Goal: Transaction & Acquisition: Purchase product/service

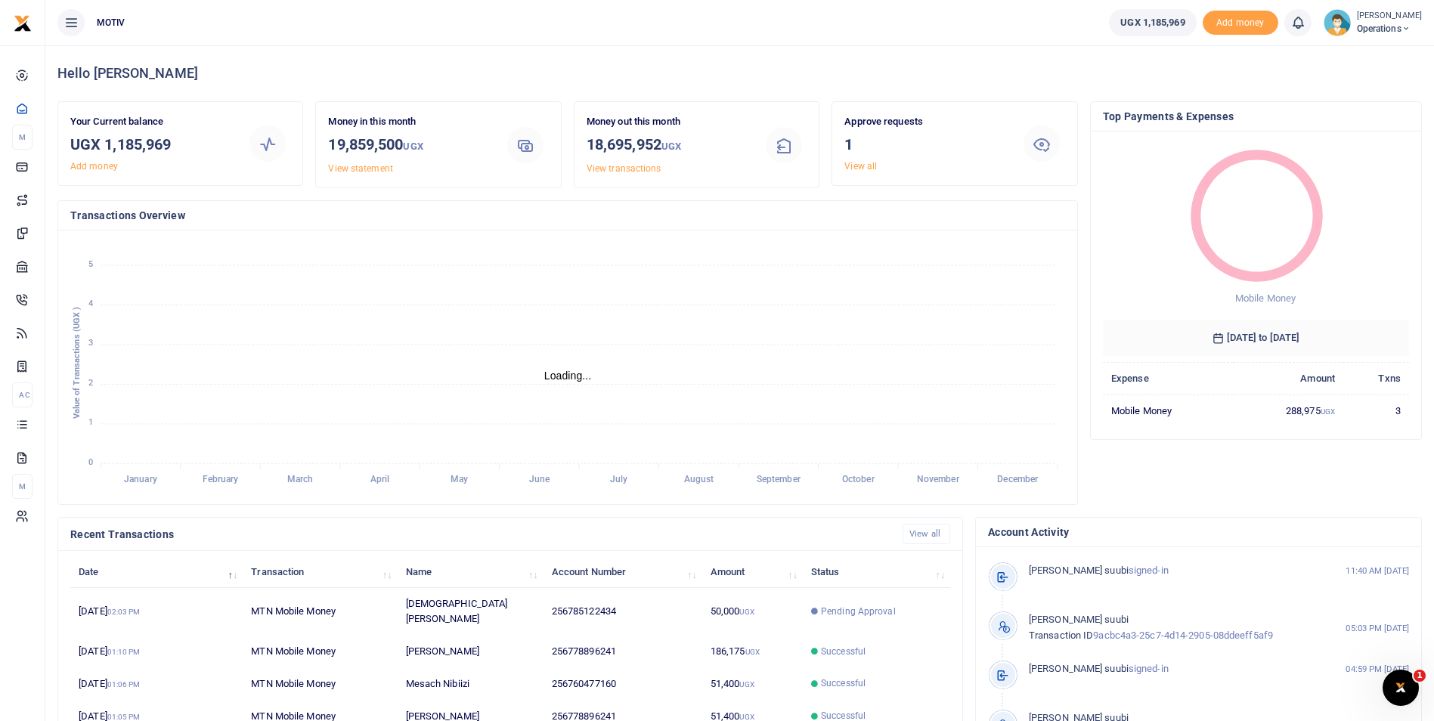
scroll to position [12, 12]
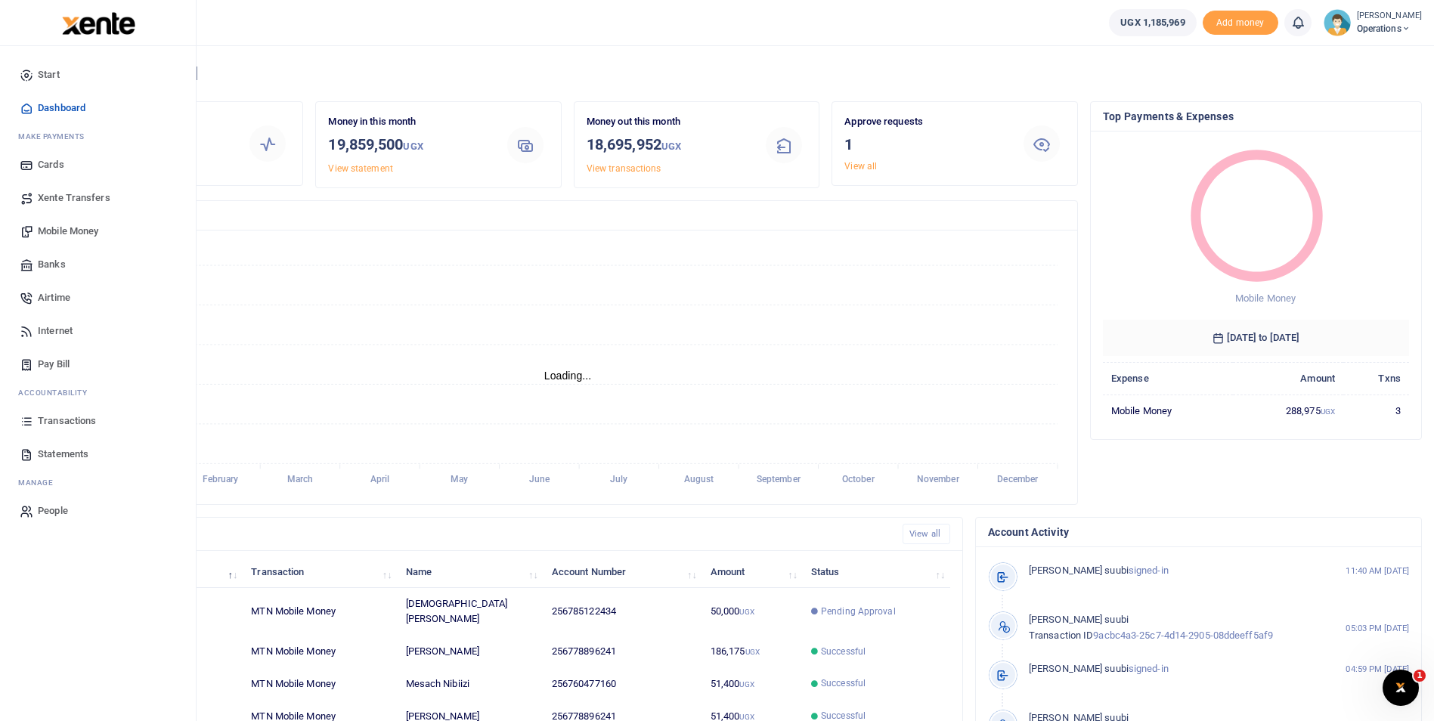
click at [66, 228] on span "Mobile Money" at bounding box center [68, 231] width 60 height 15
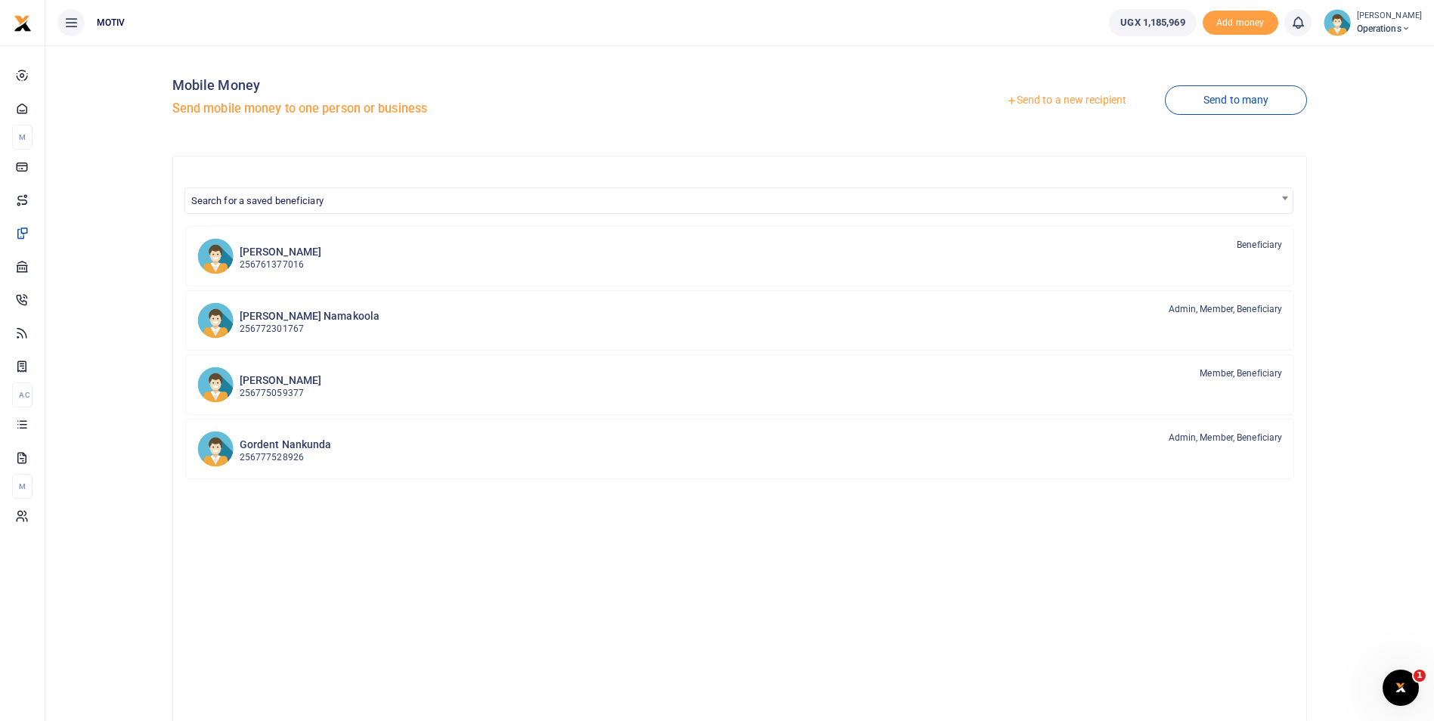
click at [1030, 98] on link "Send to a new recipient" at bounding box center [1066, 100] width 197 height 27
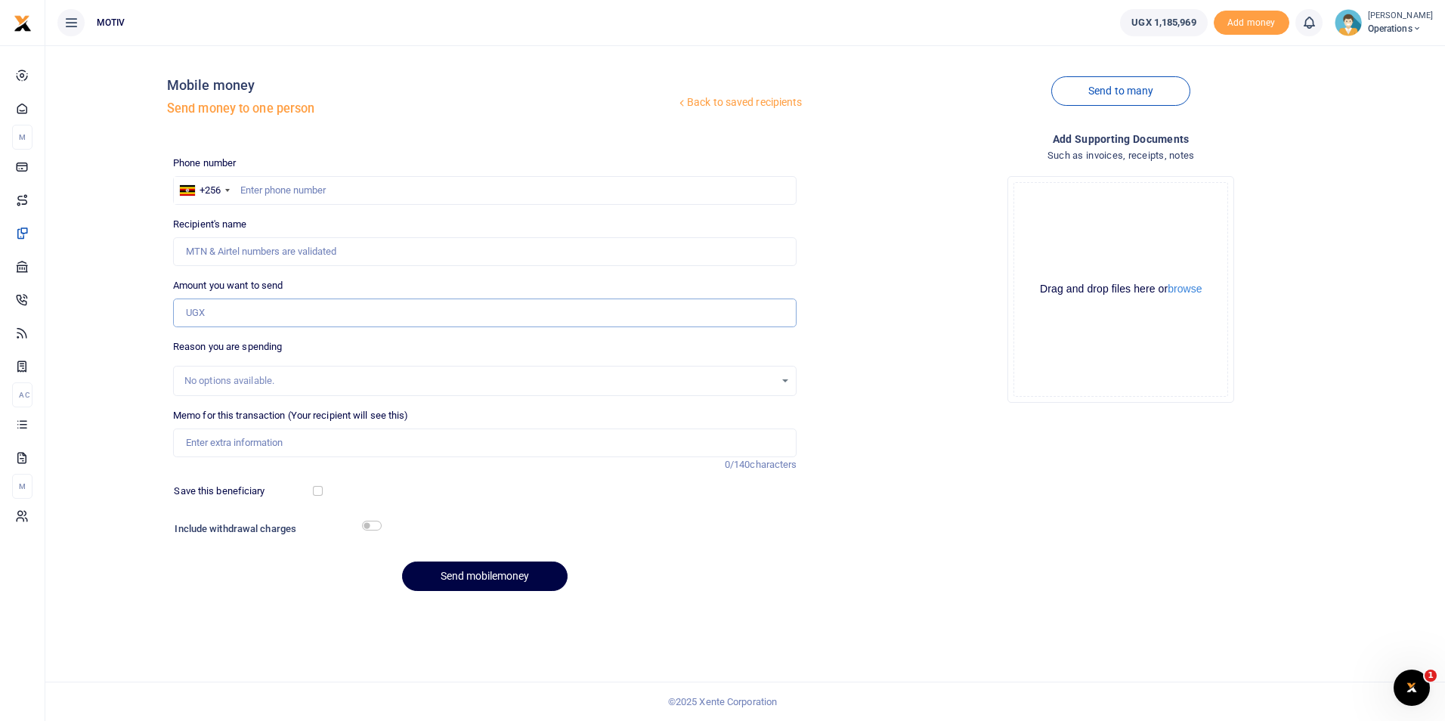
click at [402, 307] on input "Amount you want to send" at bounding box center [485, 313] width 624 height 29
click at [389, 218] on div "Recipient's name Name is required." at bounding box center [485, 241] width 624 height 49
click at [281, 314] on input "Amount you want to send" at bounding box center [485, 313] width 624 height 29
type input "80,000"
click at [290, 443] on input "Memo for this transaction (Your recipient will see this)" at bounding box center [485, 443] width 624 height 29
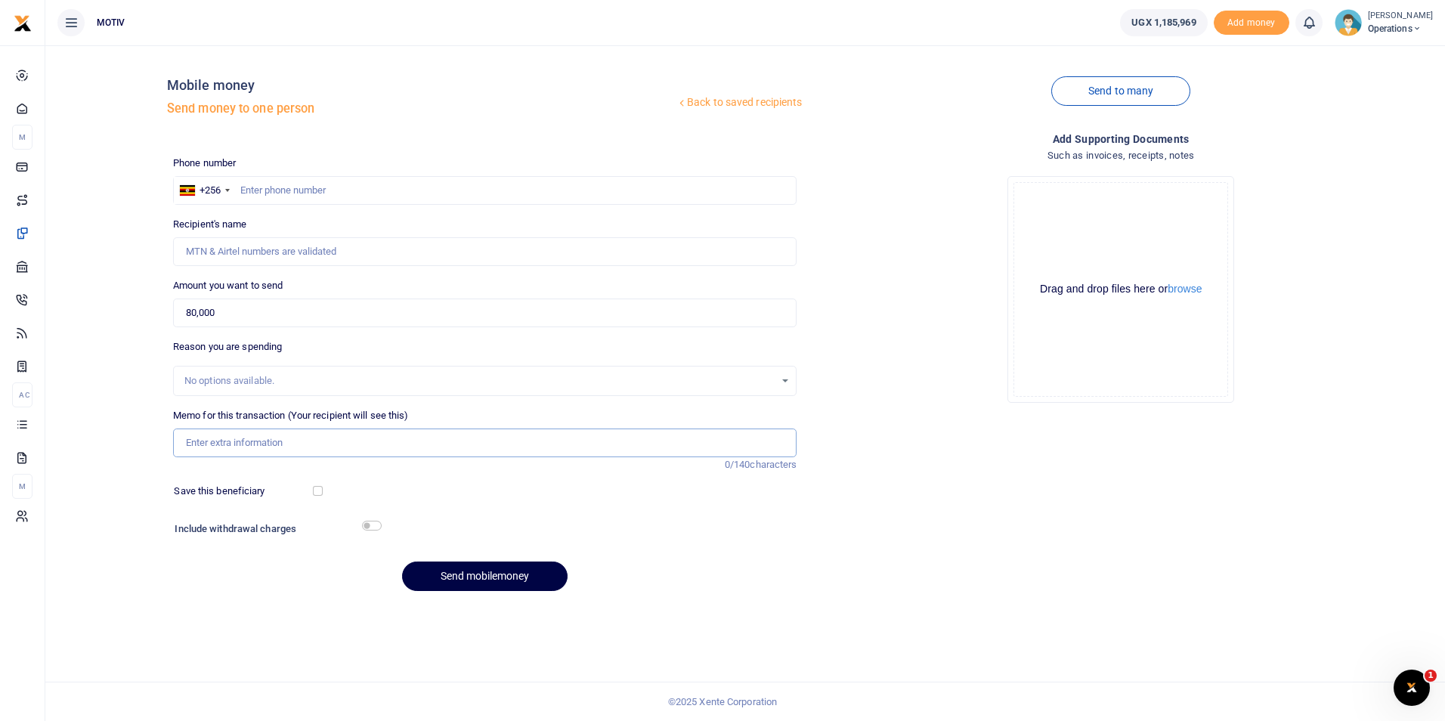
click at [316, 448] on input "Memo for this transaction (Your recipient will see this)" at bounding box center [485, 443] width 624 height 29
click at [230, 253] on input "Recipient's name" at bounding box center [485, 251] width 624 height 29
type input "0707271998"
click at [151, 341] on div "Back to saved recipients Mobile money Send money to one person Send to many Pho…" at bounding box center [745, 330] width 1388 height 546
click at [263, 248] on input "0707271998" at bounding box center [485, 251] width 624 height 29
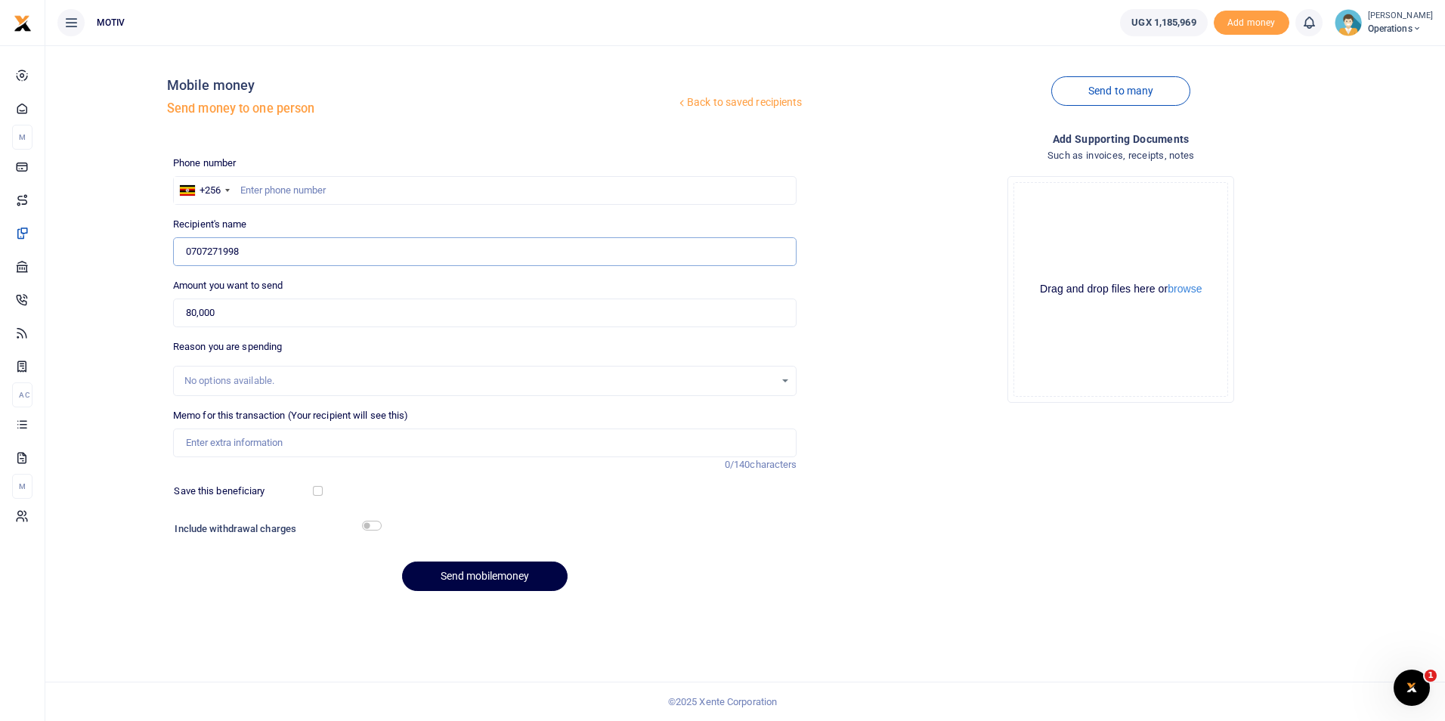
drag, startPoint x: 263, startPoint y: 248, endPoint x: 61, endPoint y: 277, distance: 204.0
click at [61, 277] on div "Back to saved recipients Mobile money Send money to one person Send to many Pho…" at bounding box center [745, 330] width 1388 height 546
click at [285, 194] on input "text" at bounding box center [485, 190] width 624 height 29
paste input "0707271998"
type input "0707271998"
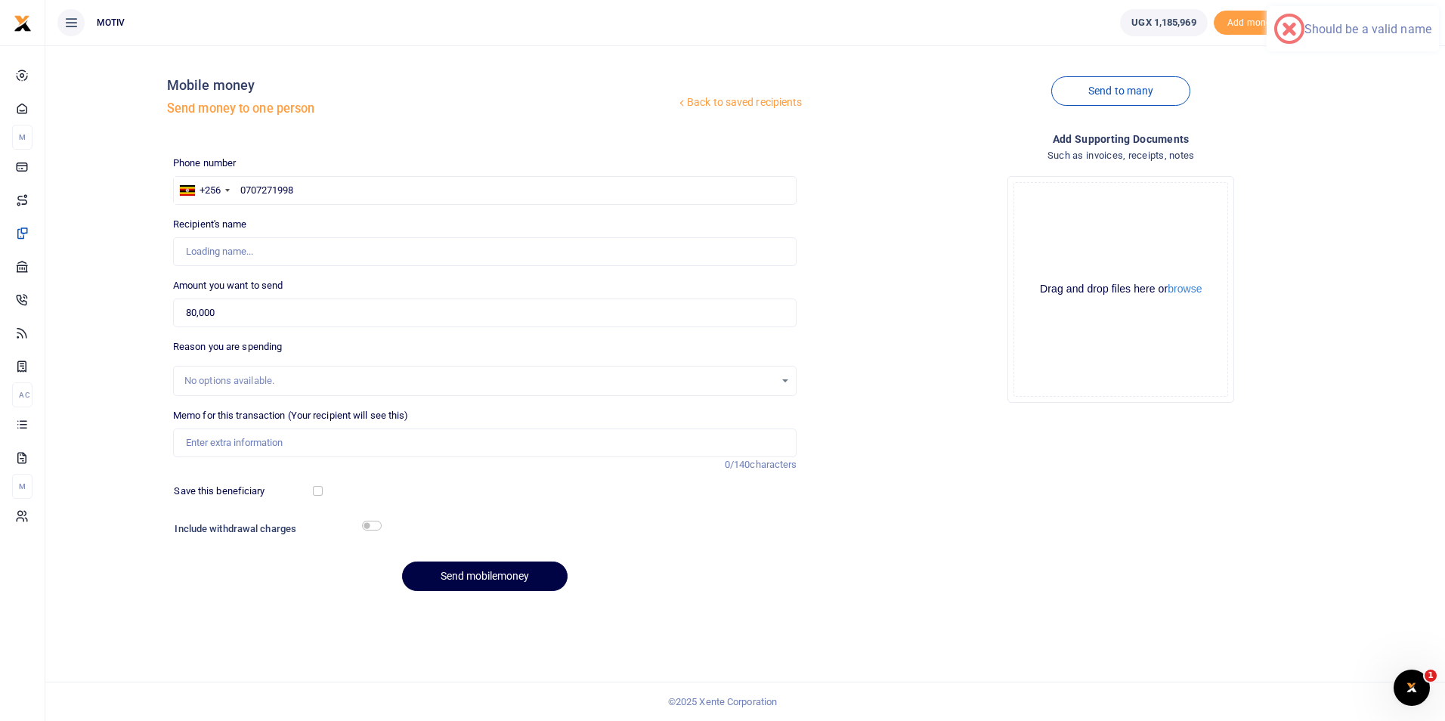
click at [114, 268] on div "Back to saved recipients Mobile money Send money to one person Send to many Pho…" at bounding box center [745, 330] width 1388 height 546
type input "[PERSON_NAME]"
click at [290, 384] on div "No options available." at bounding box center [479, 380] width 591 height 15
click at [284, 445] on input "Memo for this transaction (Your recipient will see this)" at bounding box center [485, 443] width 624 height 29
type input "Payment for water supply"
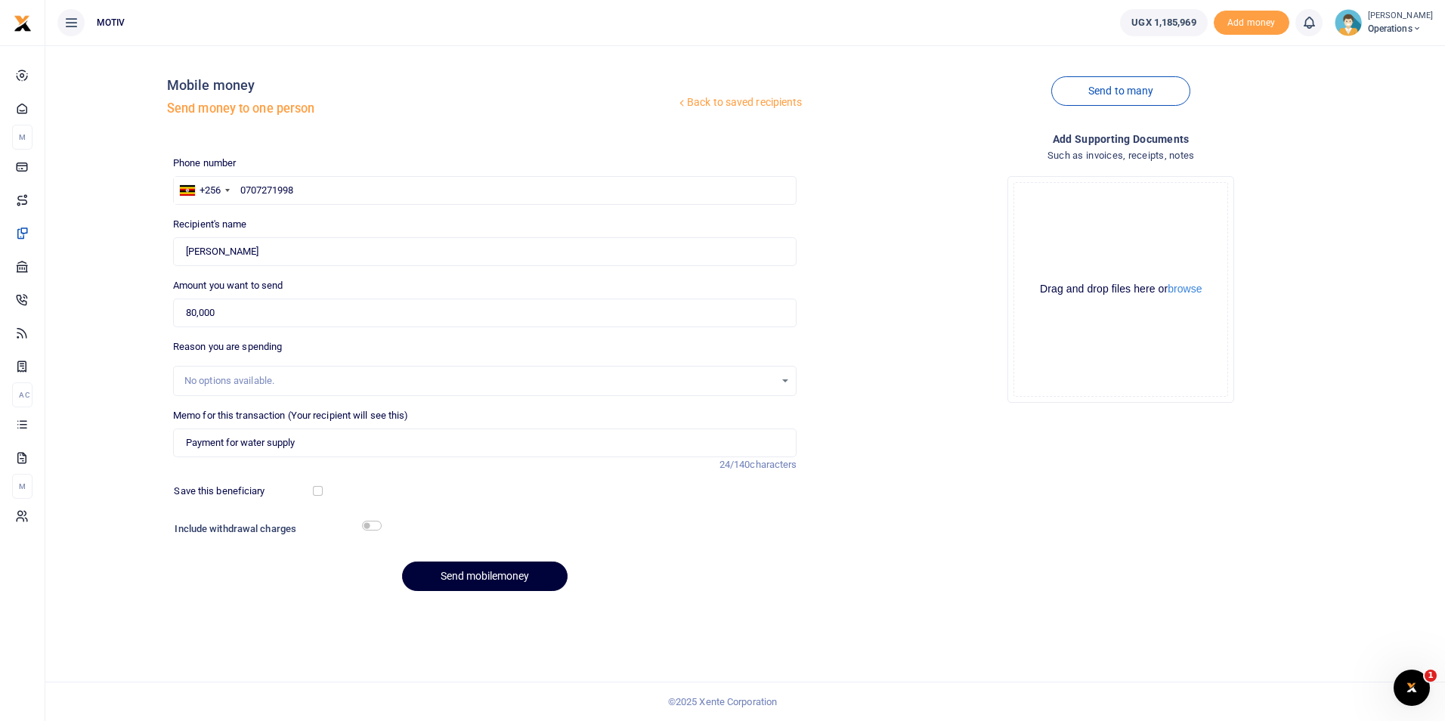
click at [485, 571] on button "Send mobilemoney" at bounding box center [485, 576] width 166 height 29
